Goal: Complete application form

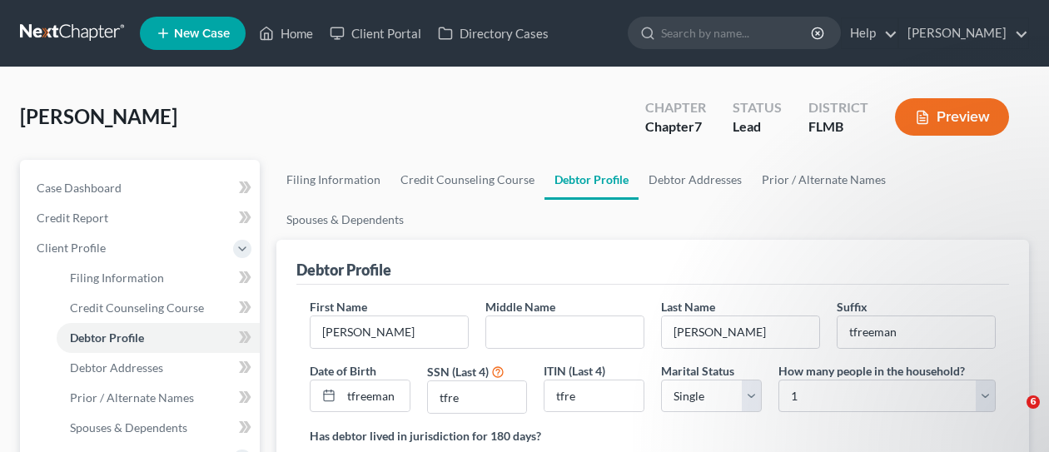
select select "0"
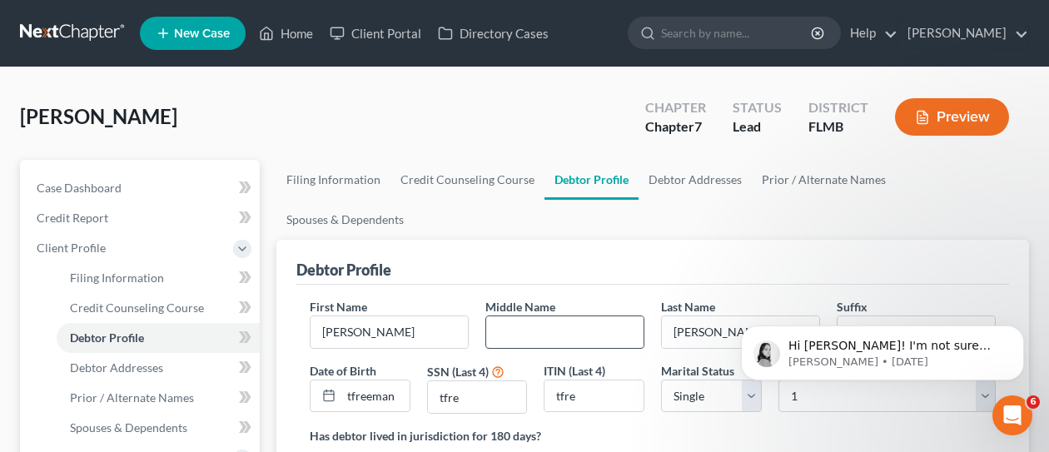
click at [601, 317] on input "text" at bounding box center [564, 333] width 157 height 32
type input "[PERSON_NAME]"
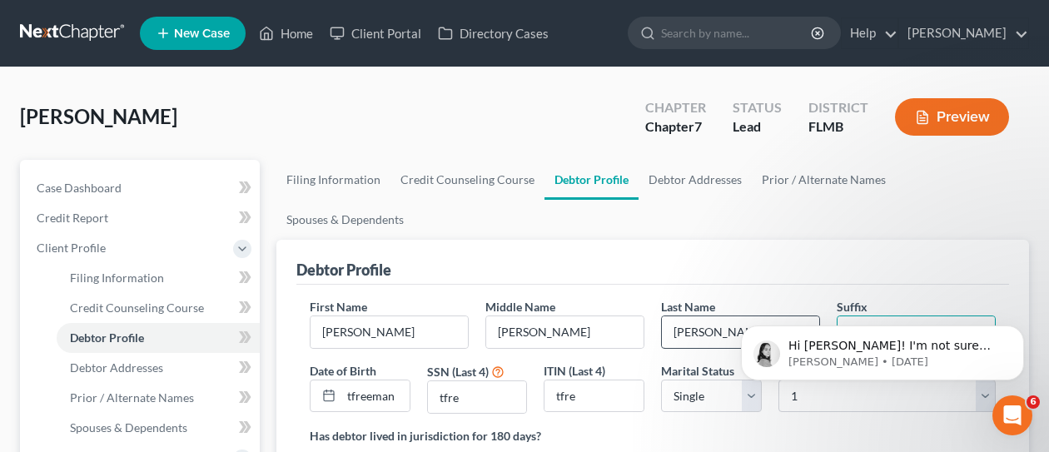
drag, startPoint x: 906, startPoint y: 282, endPoint x: 762, endPoint y: 277, distance: 144.2
click at [762, 298] on div "First Name [PERSON_NAME] Middle Name [PERSON_NAME] Last Name [PERSON_NAME] Suff…" at bounding box center [653, 362] width 703 height 129
type input "[DATE]"
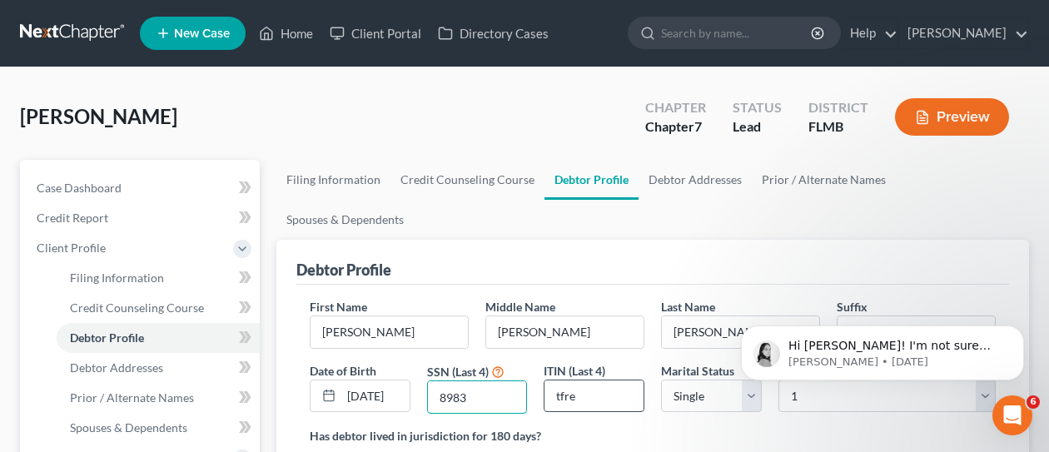
type input "8983"
click at [600, 381] on input "tfre" at bounding box center [594, 397] width 99 height 32
type input "t"
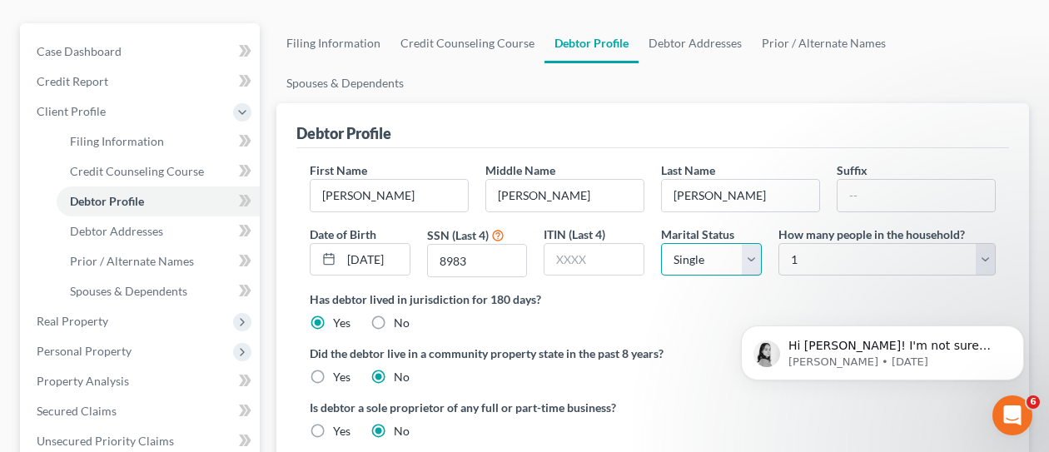
scroll to position [167, 0]
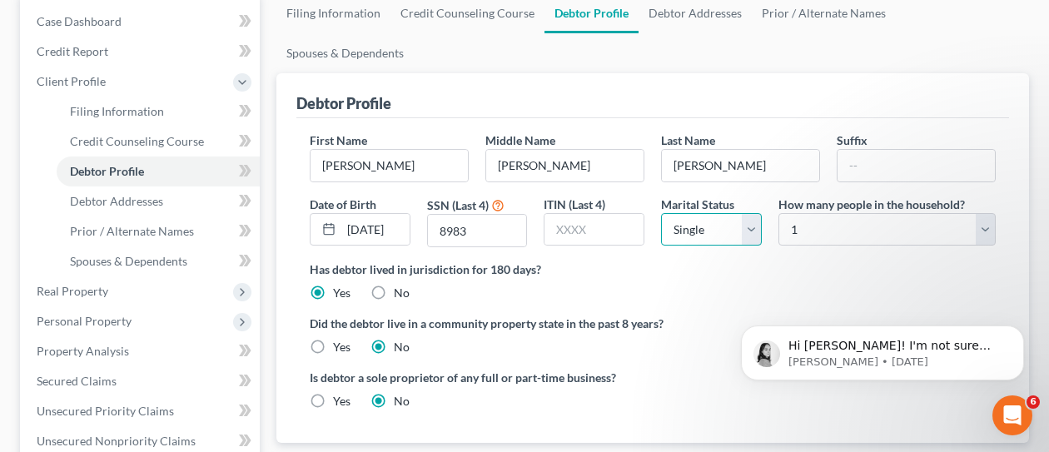
click at [750, 213] on select "Select Single Married Separated Divorced Widowed" at bounding box center [711, 229] width 101 height 33
select select "1"
click at [661, 213] on select "Select Single Married Separated Divorced Widowed" at bounding box center [711, 229] width 101 height 33
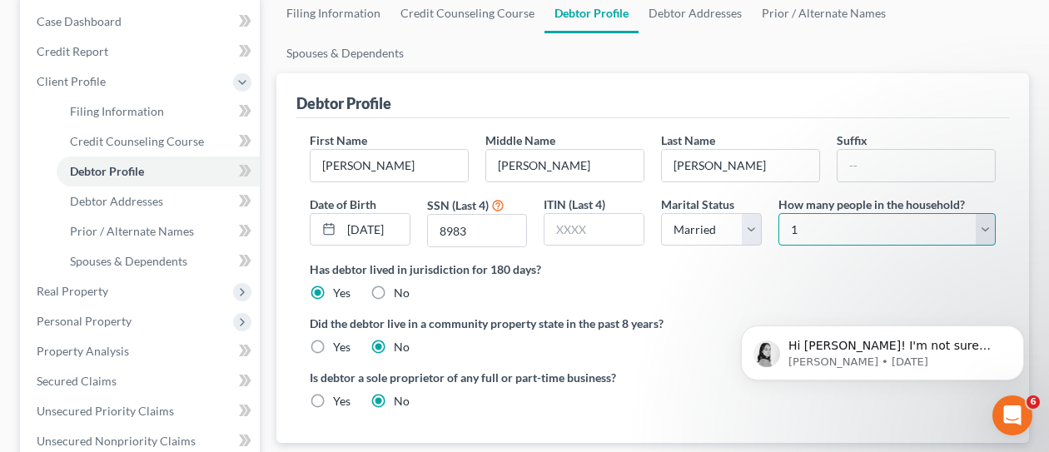
click at [988, 213] on select "Select 1 2 3 4 5 6 7 8 9 10 11 12 13 14 15 16 17 18 19 20" at bounding box center [887, 229] width 217 height 33
select select "1"
click at [779, 213] on select "Select 1 2 3 4 5 6 7 8 9 10 11 12 13 14 15 16 17 18 19 20" at bounding box center [887, 229] width 217 height 33
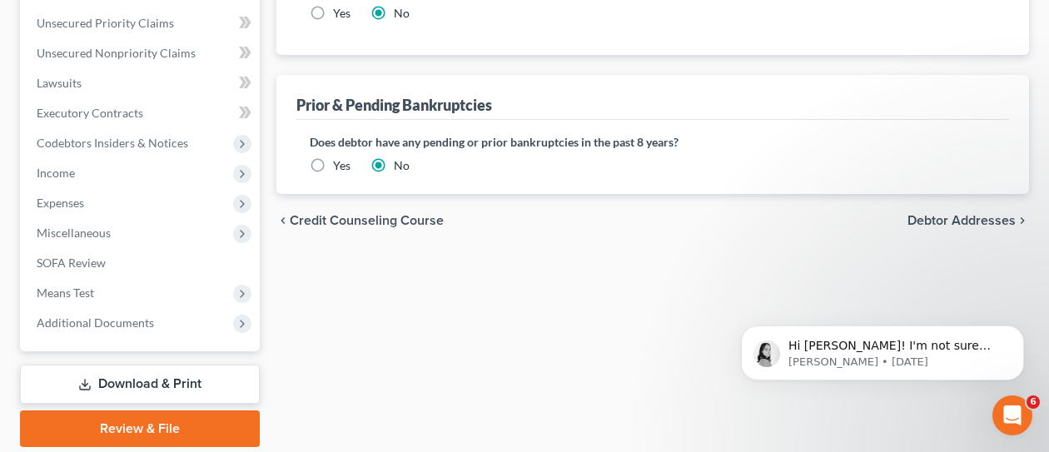
scroll to position [583, 0]
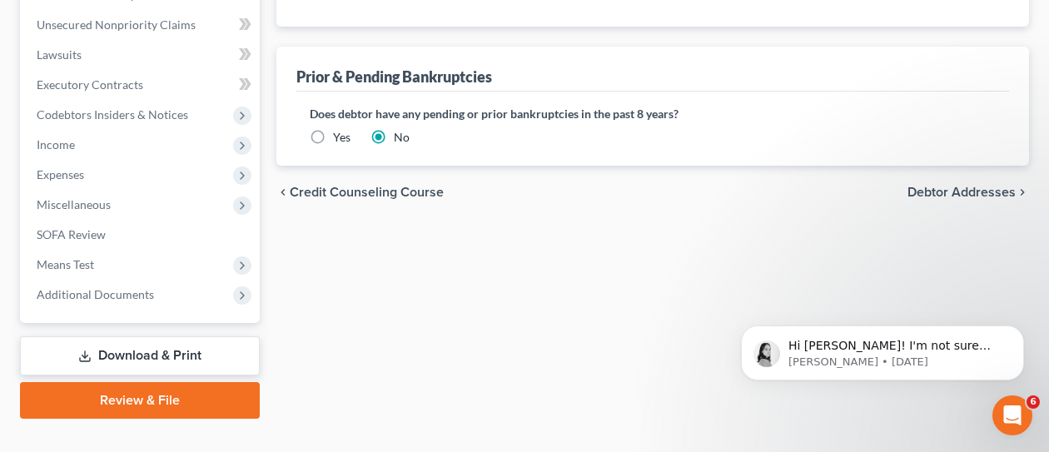
click at [930, 186] on span "Debtor Addresses" at bounding box center [962, 192] width 108 height 13
select select "0"
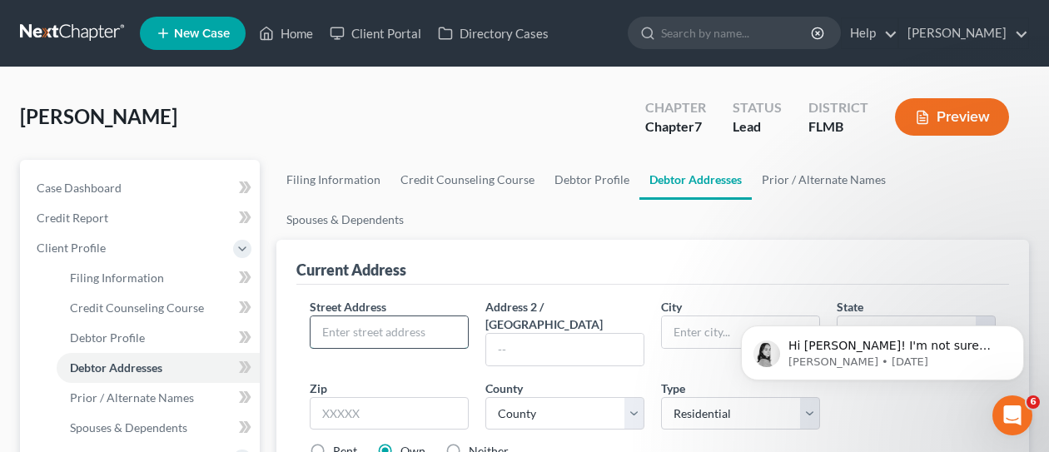
click at [446, 317] on input "text" at bounding box center [389, 333] width 157 height 32
type input "11810"
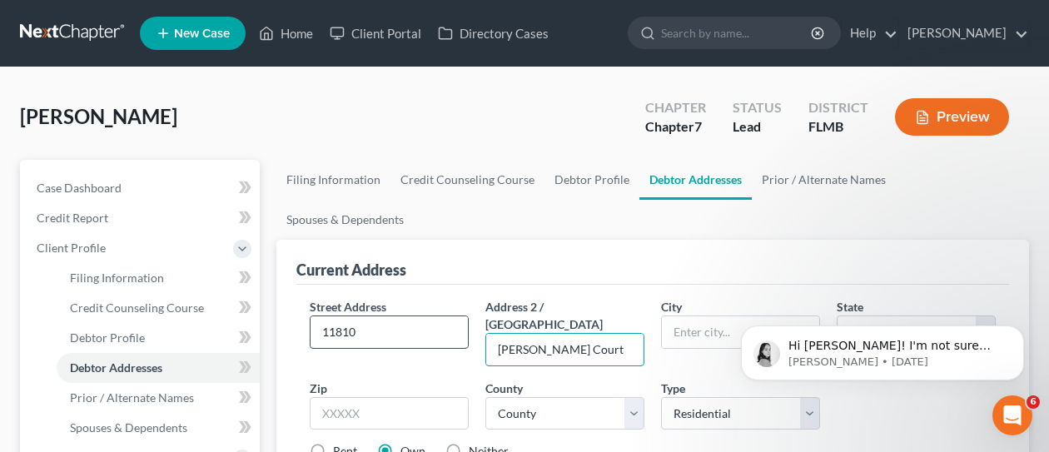
type input "[PERSON_NAME] Court"
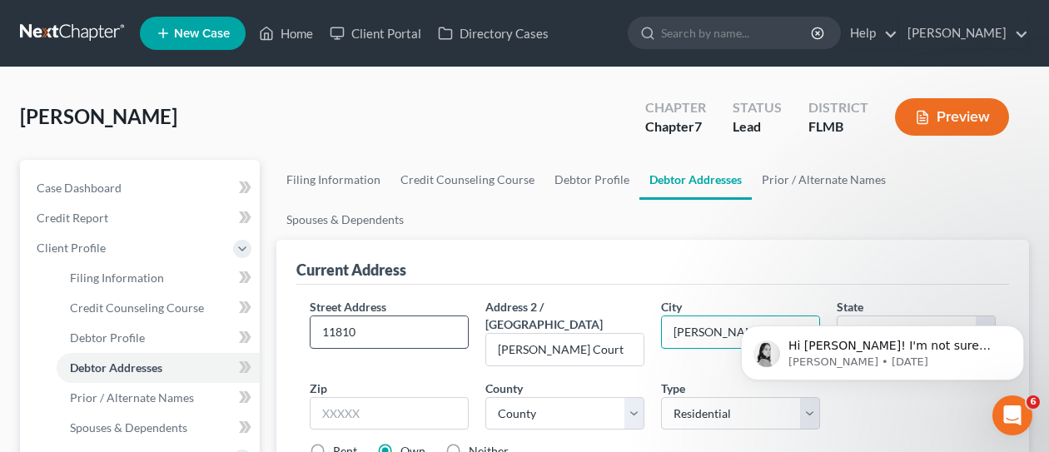
type input "[PERSON_NAME]"
select select "9"
type input "34667"
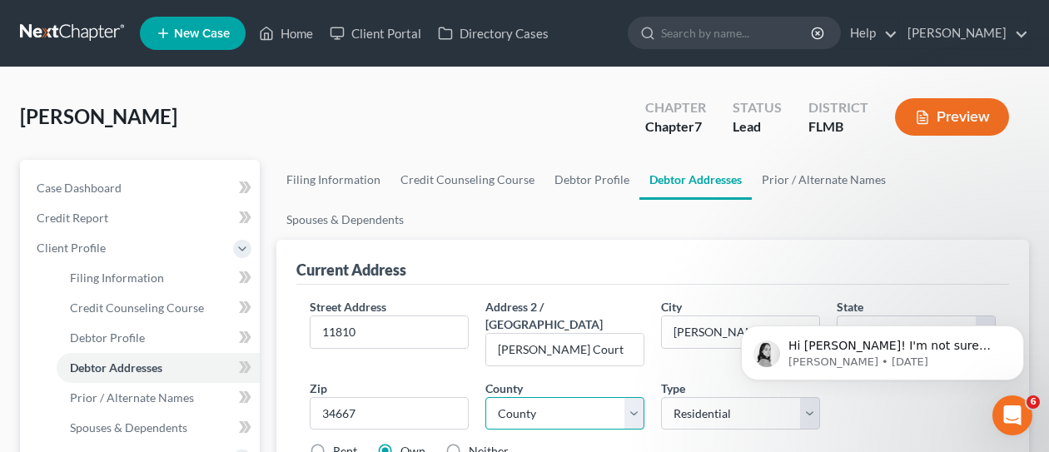
click at [600, 397] on select "County [GEOGRAPHIC_DATA] [GEOGRAPHIC_DATA] [GEOGRAPHIC_DATA] [GEOGRAPHIC_DATA] …" at bounding box center [565, 413] width 159 height 33
select select "50"
click at [486, 397] on select "County [GEOGRAPHIC_DATA] [GEOGRAPHIC_DATA] [GEOGRAPHIC_DATA] [GEOGRAPHIC_DATA] …" at bounding box center [565, 413] width 159 height 33
click at [925, 395] on body "Hi [PERSON_NAME]! I'm not sure when [US_STATE] Middle will start requiring user…" at bounding box center [883, 348] width 320 height 103
click at [1024, 331] on icon "Dismiss notification" at bounding box center [1019, 330] width 9 height 9
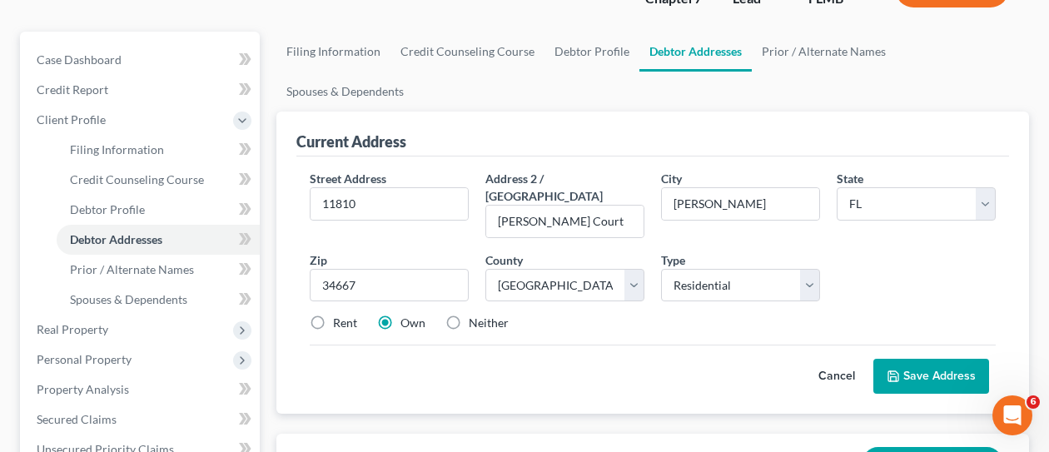
scroll to position [167, 0]
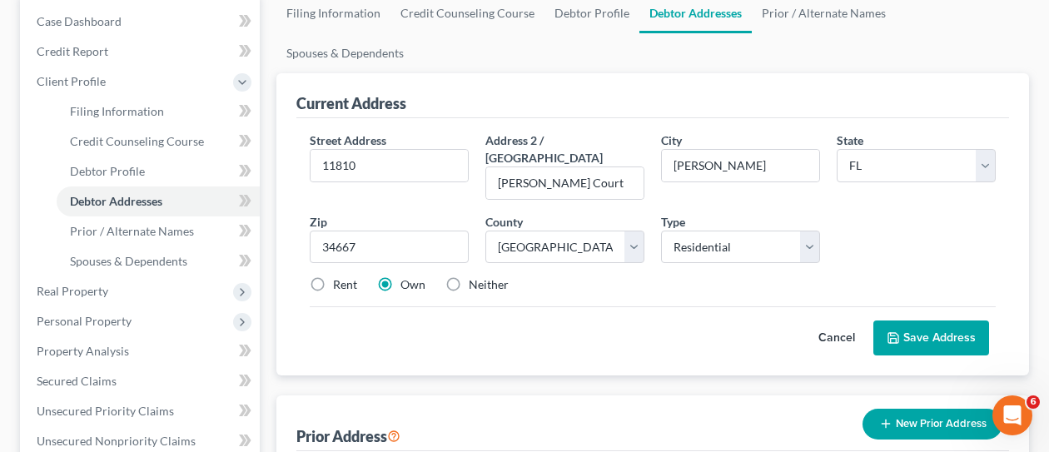
click at [925, 321] on button "Save Address" at bounding box center [932, 338] width 116 height 35
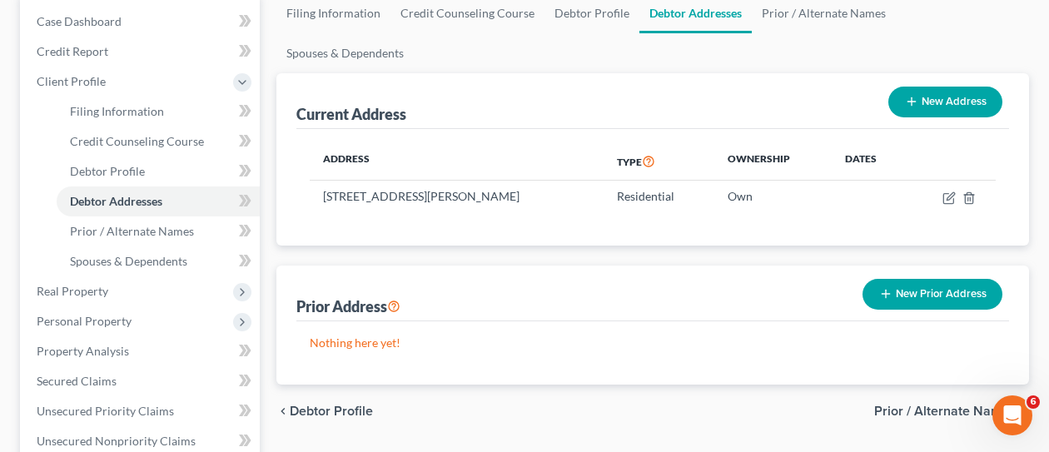
scroll to position [250, 0]
